Goal: Task Accomplishment & Management: Manage account settings

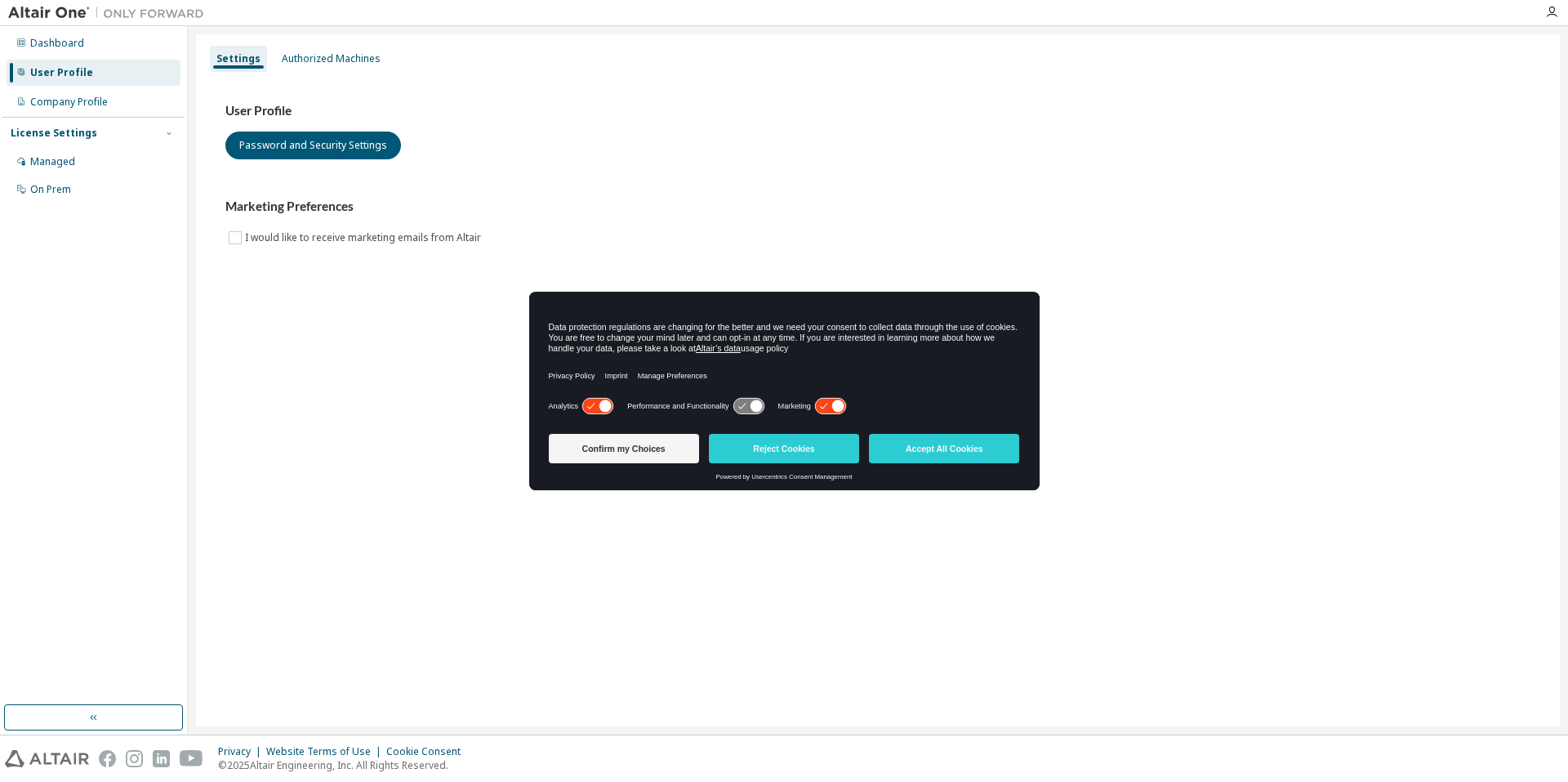
click at [587, 407] on icon at bounding box center [591, 407] width 8 height 6
click at [823, 404] on icon at bounding box center [830, 407] width 30 height 16
click at [603, 455] on button "Confirm my Choices" at bounding box center [623, 449] width 151 height 29
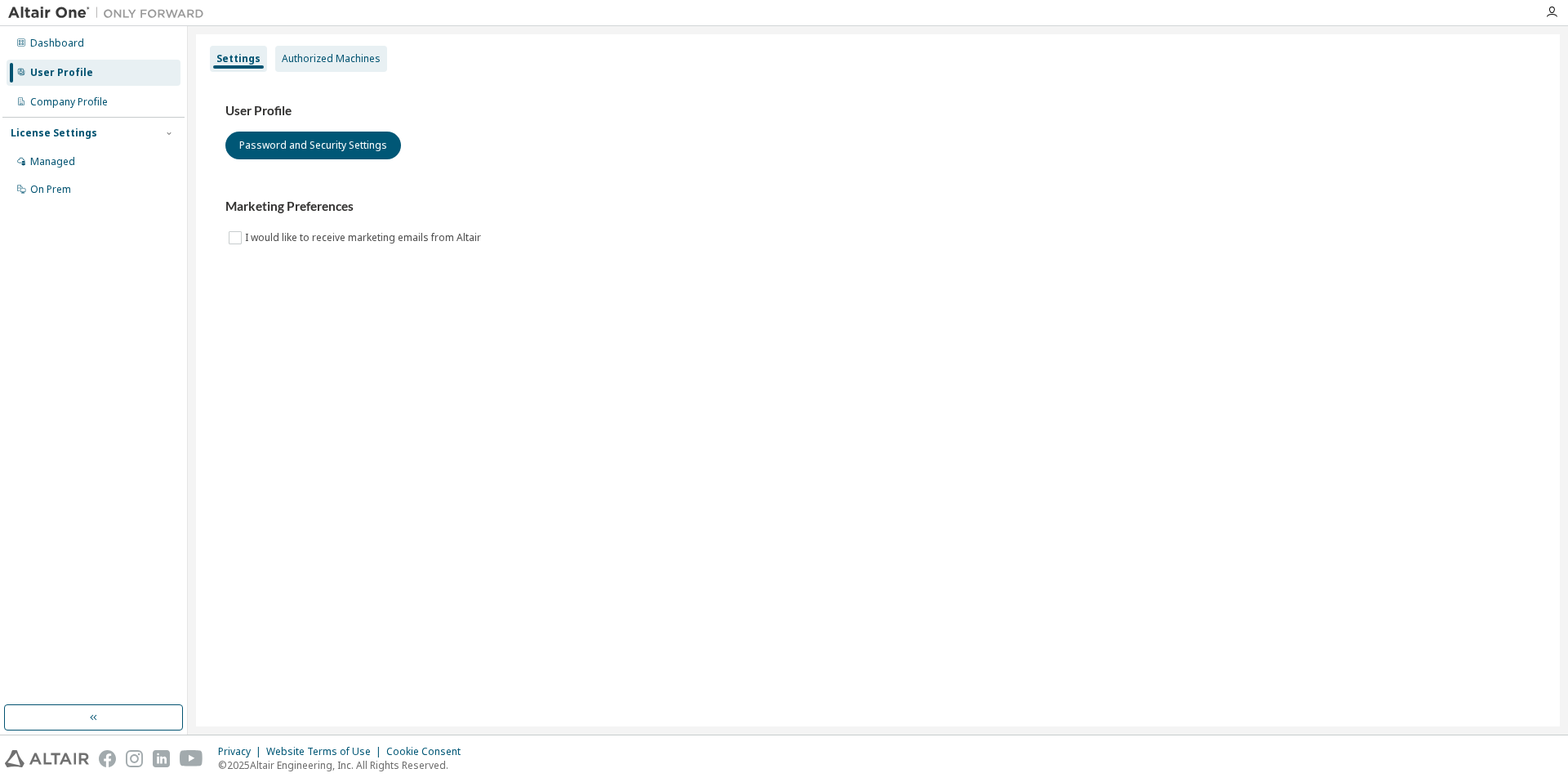
click at [333, 60] on div "Authorized Machines" at bounding box center [331, 59] width 99 height 13
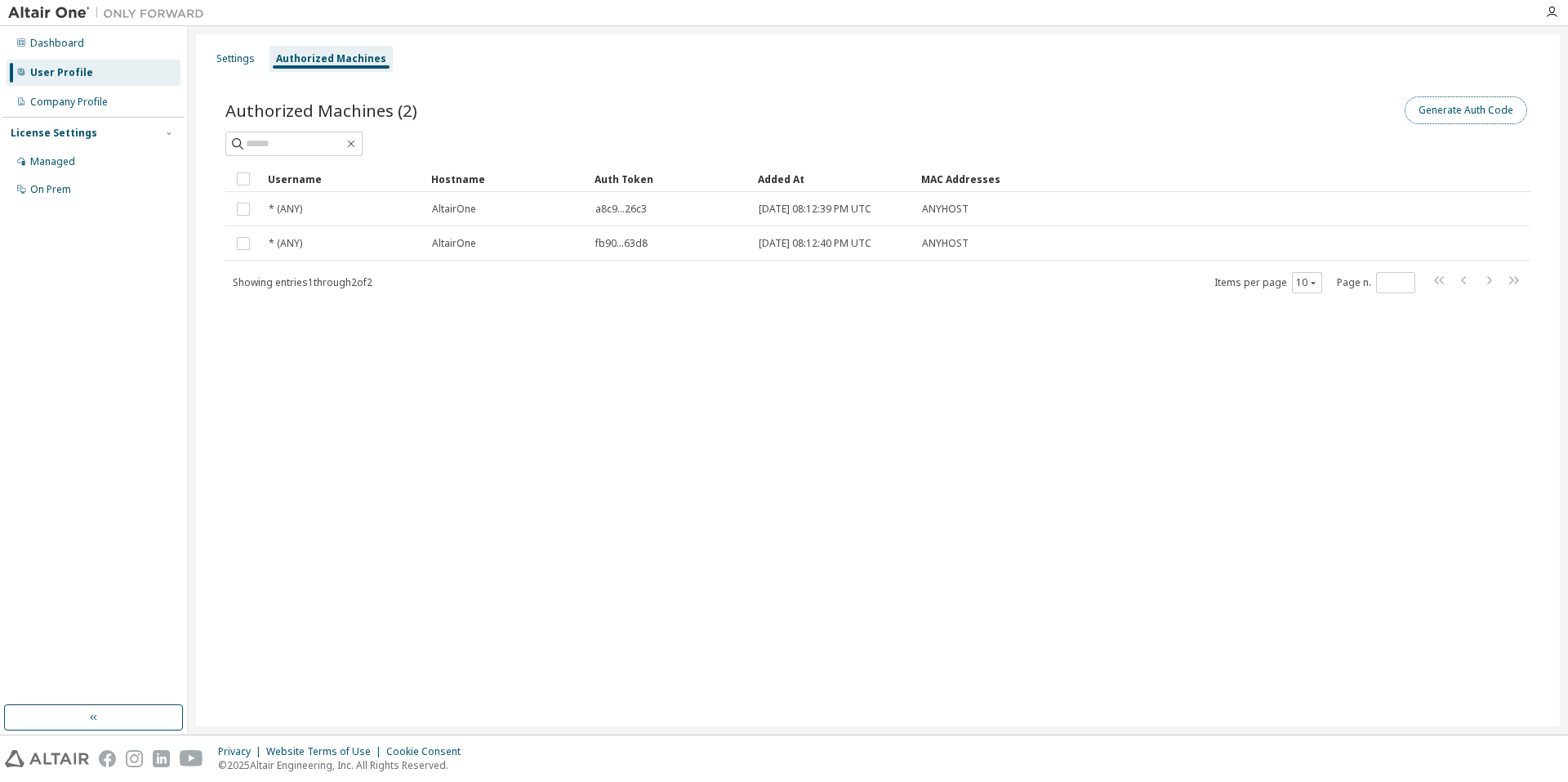
click at [1454, 106] on button "Generate Auth Code" at bounding box center [1466, 110] width 122 height 28
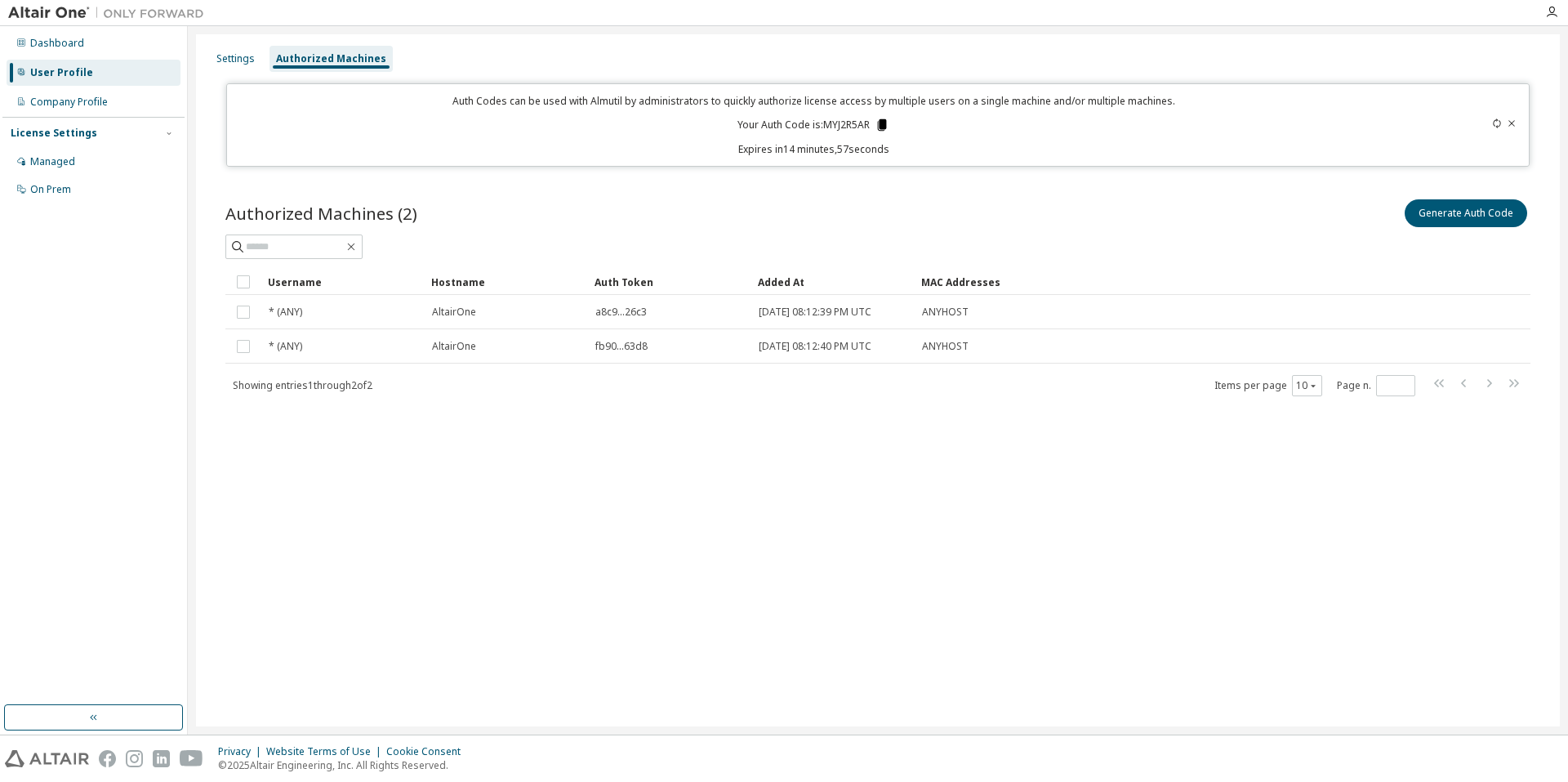
click at [878, 127] on icon at bounding box center [882, 125] width 15 height 15
